Goal: Navigation & Orientation: Find specific page/section

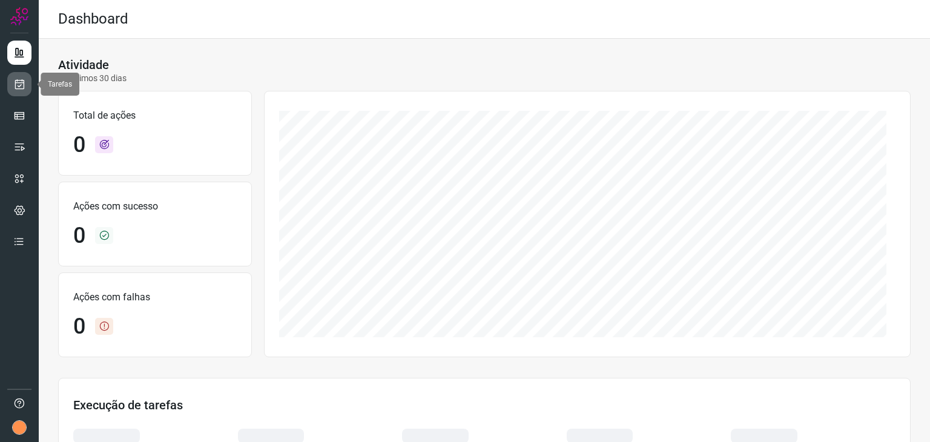
click at [25, 83] on link at bounding box center [19, 84] width 24 height 24
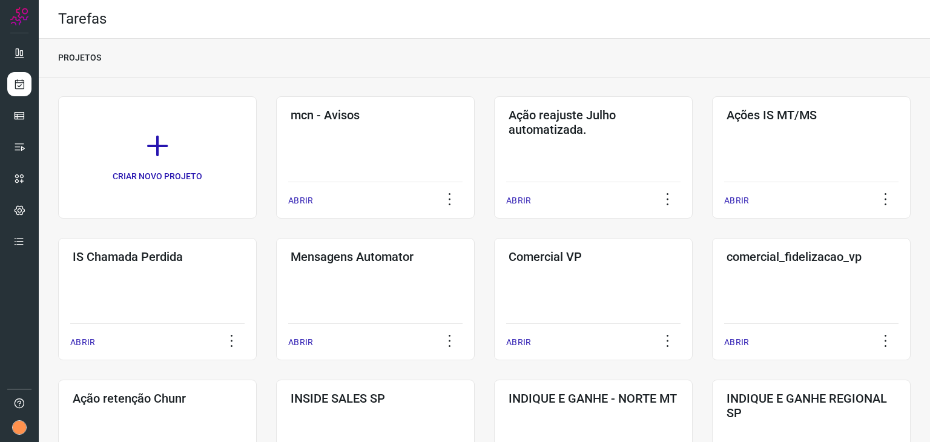
click at [658, 34] on div "Tarefas" at bounding box center [484, 19] width 891 height 39
click at [20, 89] on icon at bounding box center [19, 84] width 13 height 12
click at [19, 110] on icon at bounding box center [19, 116] width 12 height 12
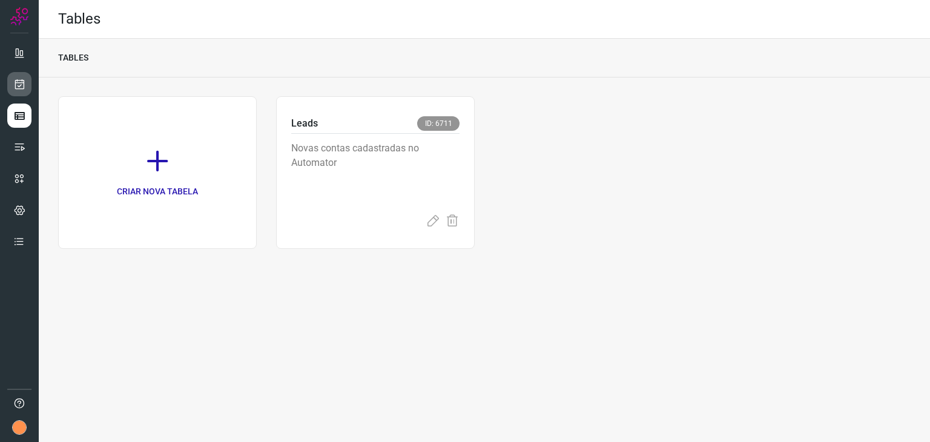
drag, startPoint x: 34, startPoint y: 81, endPoint x: 27, endPoint y: 85, distance: 8.1
click at [32, 81] on div at bounding box center [19, 221] width 39 height 442
click at [27, 85] on link at bounding box center [19, 84] width 24 height 24
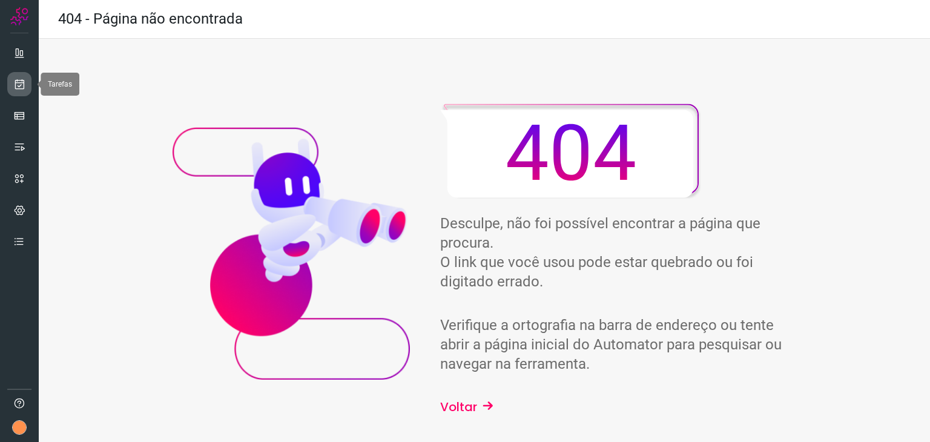
click at [26, 78] on link at bounding box center [19, 84] width 24 height 24
